Goal: Entertainment & Leisure: Browse casually

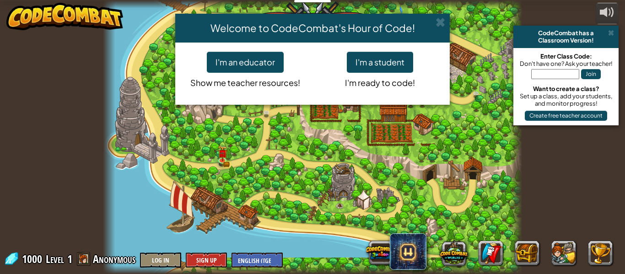
click at [335, 187] on div "Welcome to CodeCombat's Hour of Code! I'm an educator Show me teacher resources…" at bounding box center [312, 137] width 625 height 274
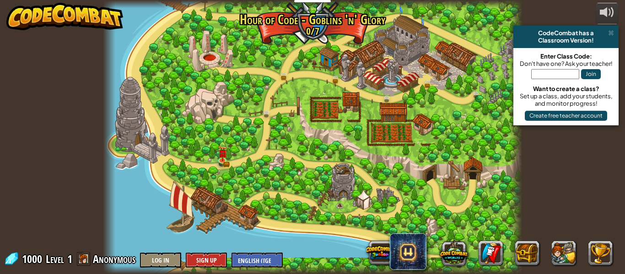
click at [375, 203] on div at bounding box center [312, 137] width 419 height 274
click at [223, 157] on img at bounding box center [223, 149] width 10 height 21
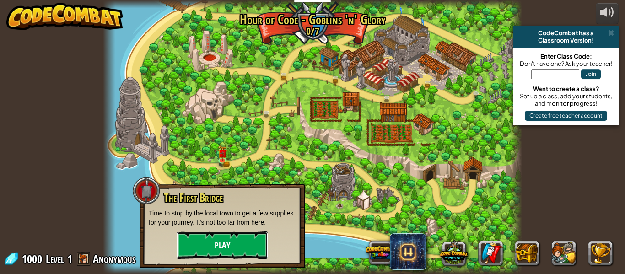
click at [218, 249] on button "Play" at bounding box center [223, 245] width 92 height 27
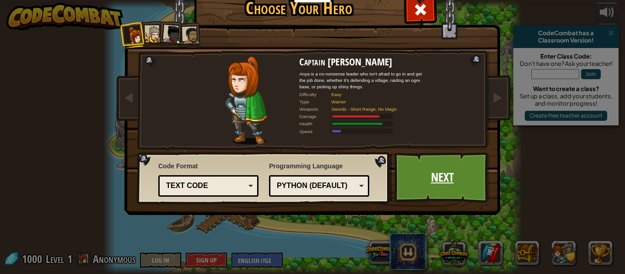
click at [440, 179] on link "Next" at bounding box center [443, 177] width 96 height 50
